Goal: Find specific page/section

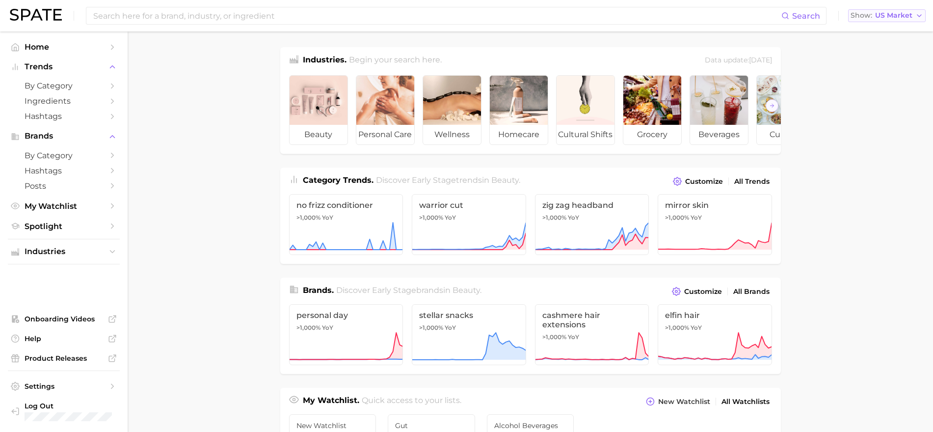
click at [898, 17] on span "US Market" at bounding box center [894, 15] width 37 height 5
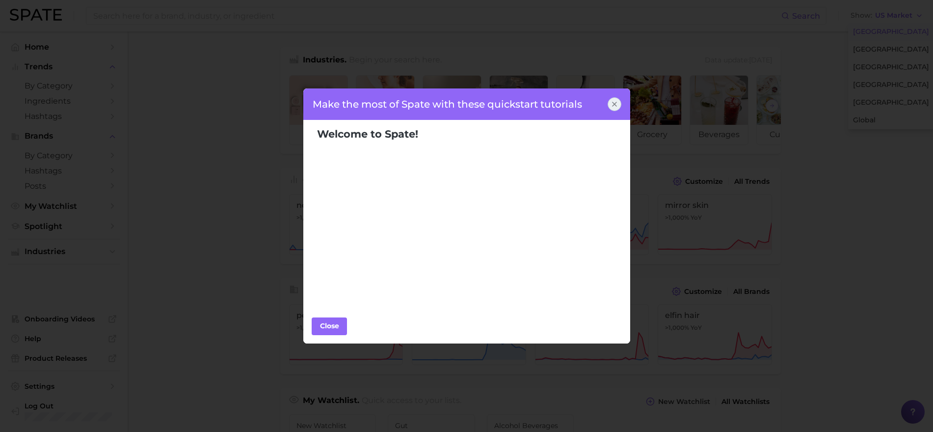
click at [620, 104] on div at bounding box center [615, 104] width 14 height 14
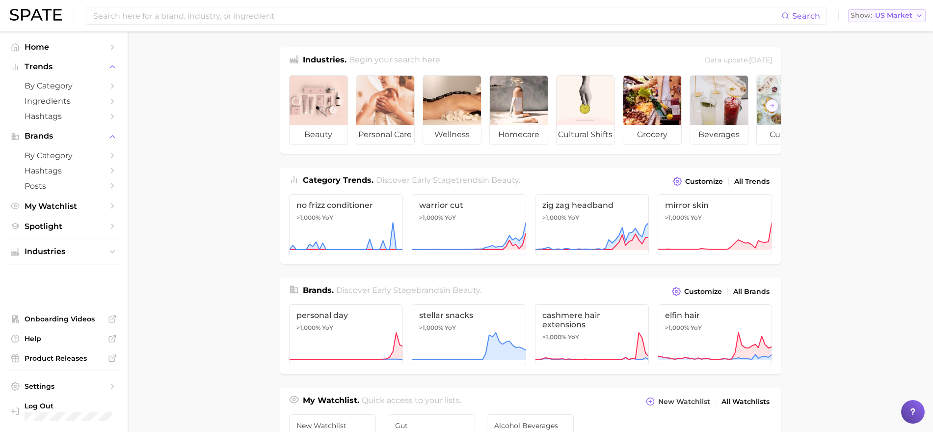
click at [902, 13] on span "US Market" at bounding box center [894, 15] width 37 height 5
click at [862, 83] on span "[GEOGRAPHIC_DATA]" at bounding box center [891, 85] width 76 height 8
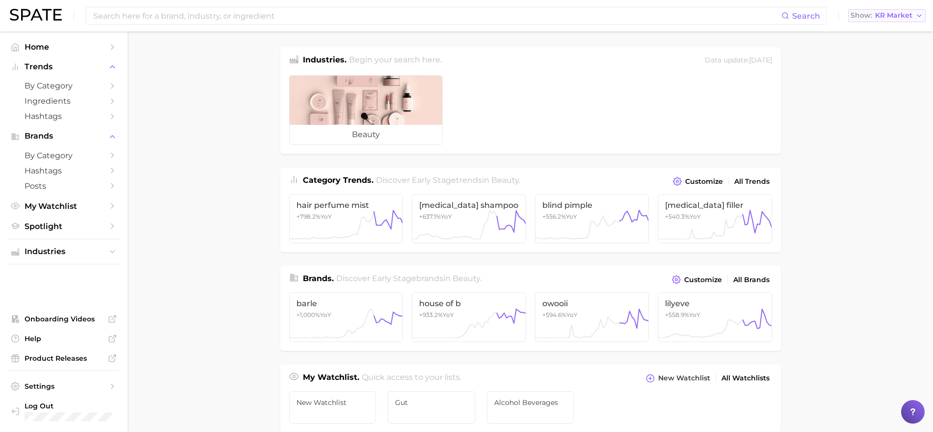
click at [914, 14] on button "Show KR Market" at bounding box center [887, 15] width 78 height 13
click at [892, 70] on button "[GEOGRAPHIC_DATA]" at bounding box center [891, 67] width 86 height 18
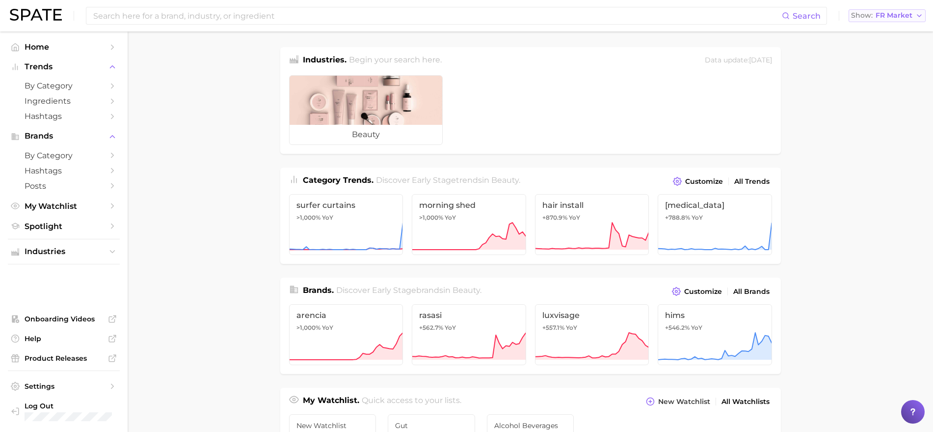
click at [907, 15] on span "FR Market" at bounding box center [894, 15] width 37 height 5
click at [891, 49] on span "[GEOGRAPHIC_DATA]" at bounding box center [892, 49] width 76 height 8
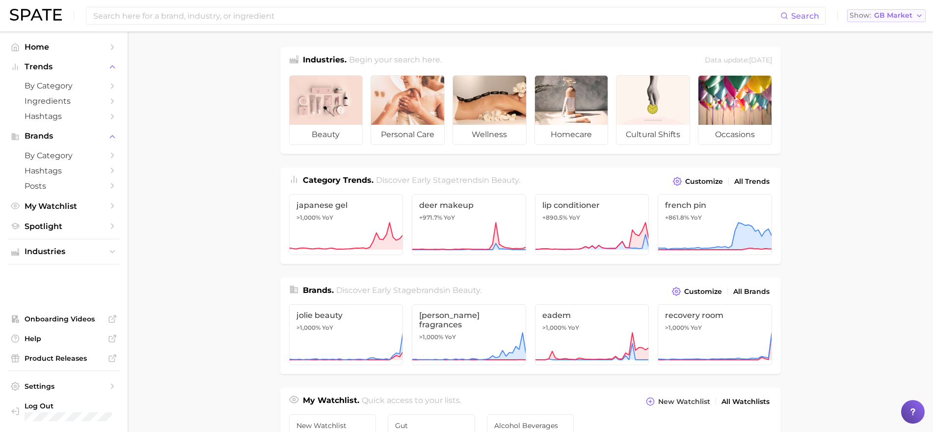
click at [887, 17] on span "GB Market" at bounding box center [894, 15] width 38 height 5
click at [872, 116] on span "Global" at bounding box center [863, 120] width 23 height 8
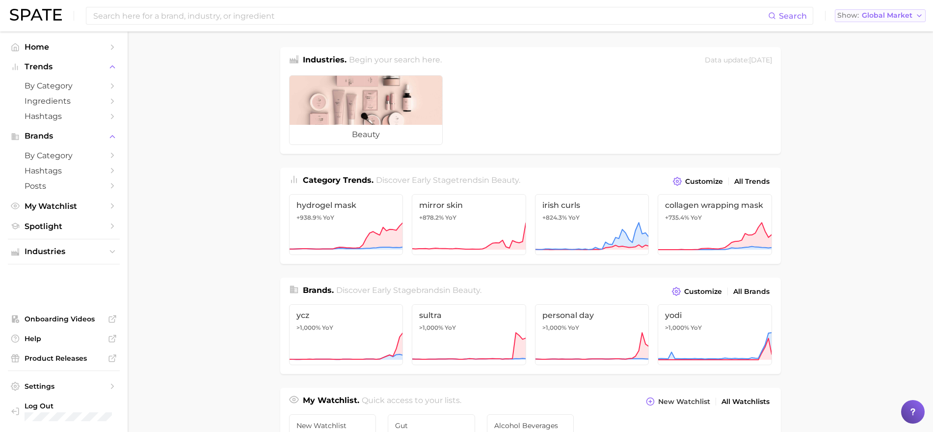
click at [890, 17] on span "Global Market" at bounding box center [887, 15] width 51 height 5
click at [885, 30] on span "[GEOGRAPHIC_DATA]" at bounding box center [878, 31] width 76 height 8
click at [885, 30] on div "Search Show Global Market [GEOGRAPHIC_DATA] [GEOGRAPHIC_DATA] [GEOGRAPHIC_DATA]…" at bounding box center [467, 15] width 914 height 31
